Goal: Information Seeking & Learning: Compare options

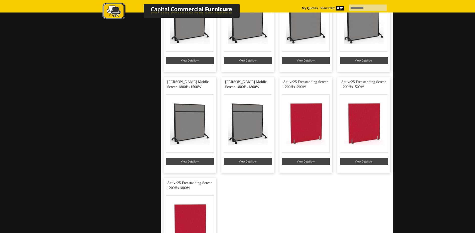
scroll to position [651, 0]
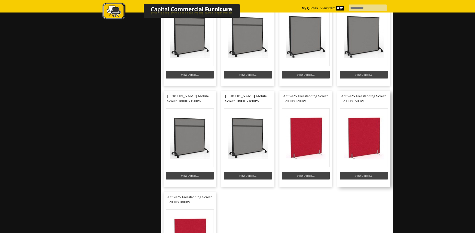
click at [370, 140] on link at bounding box center [363, 139] width 53 height 96
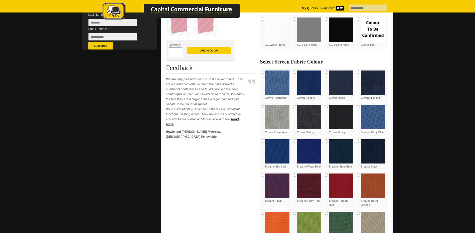
scroll to position [175, 0]
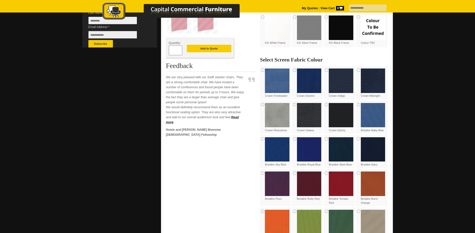
click at [277, 118] on img at bounding box center [277, 115] width 25 height 25
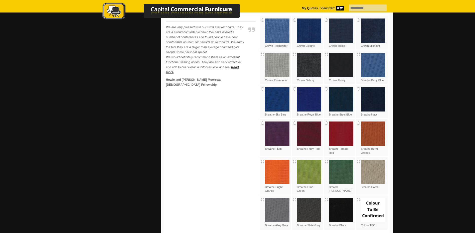
scroll to position [275, 0]
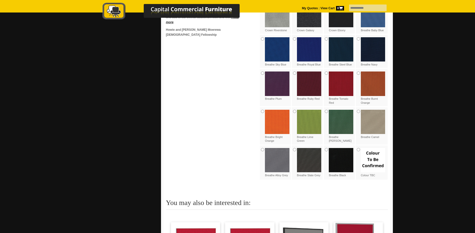
click at [280, 158] on img at bounding box center [277, 160] width 25 height 25
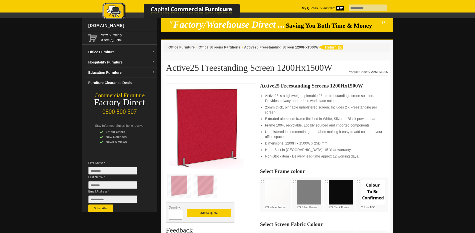
scroll to position [0, 0]
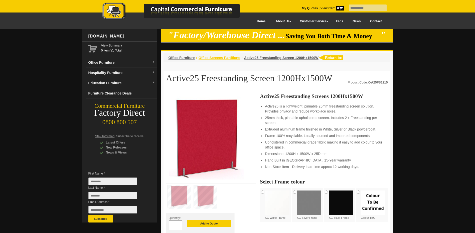
click at [213, 58] on span "Office Screens Partitions" at bounding box center [219, 58] width 42 height 4
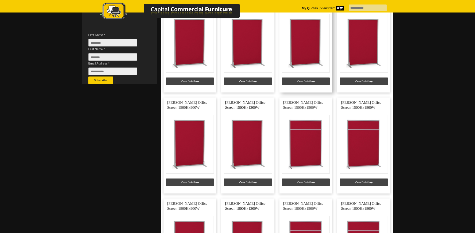
scroll to position [150, 0]
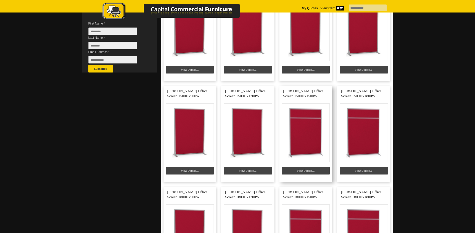
click at [308, 131] on link at bounding box center [305, 134] width 53 height 96
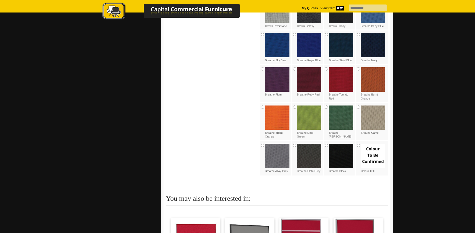
scroll to position [325, 0]
